Goal: Use online tool/utility: Use online tool/utility

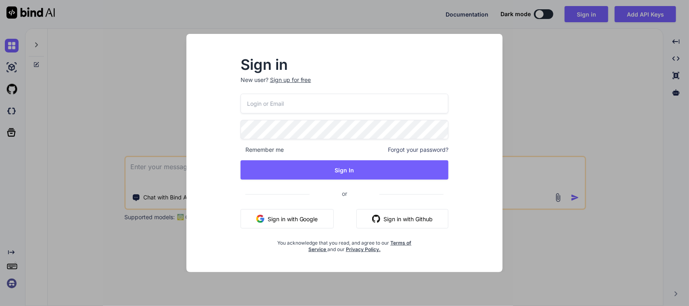
click at [302, 225] on button "Sign in with Google" at bounding box center [286, 218] width 93 height 19
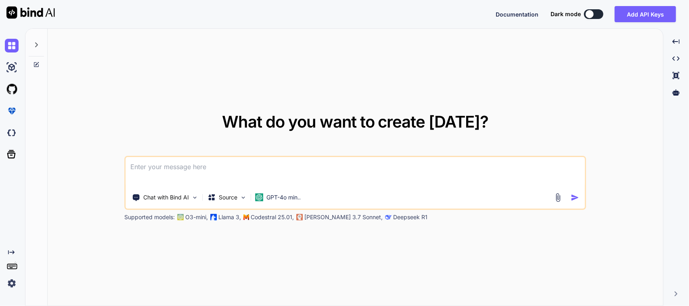
click at [184, 176] on textarea at bounding box center [355, 172] width 459 height 30
paste textarea "Work on to implement get movement location API in multi quantity move screen. W…"
type textarea "Please create the objectives for the each task in a single single line in forma…"
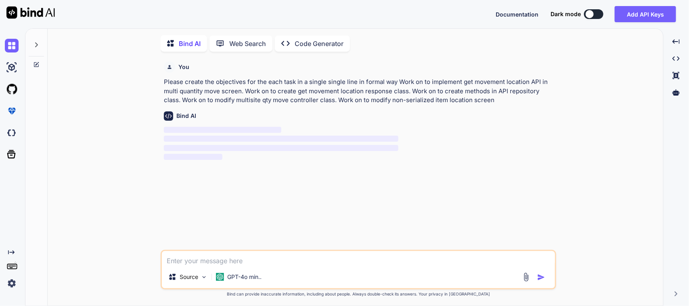
scroll to position [3, 0]
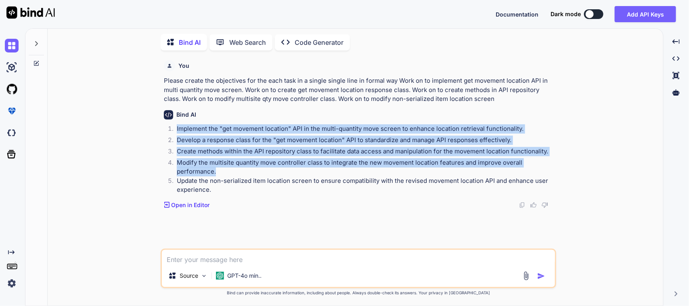
drag, startPoint x: 239, startPoint y: 167, endPoint x: 172, endPoint y: 132, distance: 75.3
click at [172, 132] on ol "Implement the "get movement location" API in the multi-quantity move screen to …" at bounding box center [359, 159] width 391 height 70
copy ol "Implement the "get movement location" API in the multi-quantity move screen to …"
